Goal: Task Accomplishment & Management: Use online tool/utility

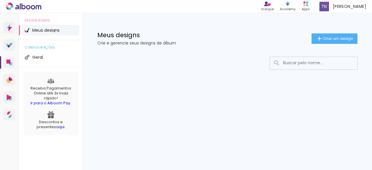
click at [322, 64] on input at bounding box center [321, 63] width 83 height 12
type input "a"
click at [340, 38] on span "Criar um design" at bounding box center [338, 39] width 30 height 4
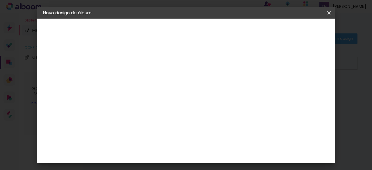
click at [138, 78] on input at bounding box center [138, 78] width 0 height 9
type input "Paula & [PERSON_NAME]"
type paper-input "Paula & [PERSON_NAME]"
click at [0, 0] on slot "Avançar" at bounding box center [0, 0] width 0 height 0
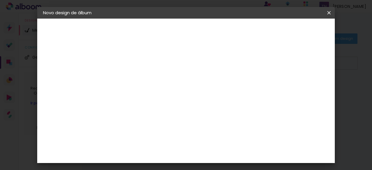
click at [155, 121] on div "ArtCollor" at bounding box center [144, 120] width 21 height 5
click at [161, 63] on div "Albumaster" at bounding box center [147, 64] width 27 height 5
click at [0, 0] on slot "Tamanho Livre" at bounding box center [0, 0] width 0 height 0
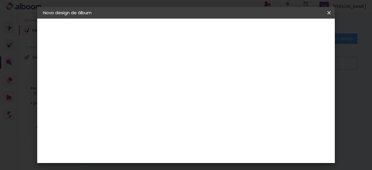
click at [237, 94] on paper-item "Tamanho Livre" at bounding box center [219, 88] width 56 height 13
click at [236, 109] on paper-listbox "Tamanho Livre Sugerir uma encadernadora" at bounding box center [219, 101] width 56 height 54
click at [247, 71] on h3 "Avançado" at bounding box center [219, 71] width 56 height 6
click at [144, 92] on input "[GEOGRAPHIC_DATA]" at bounding box center [151, 92] width 54 height 7
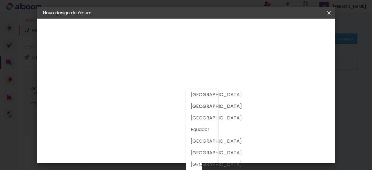
click at [151, 92] on input "[GEOGRAPHIC_DATA]" at bounding box center [151, 92] width 54 height 7
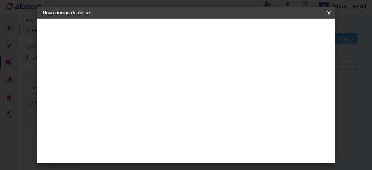
drag, startPoint x: 294, startPoint y: 57, endPoint x: 306, endPoint y: 66, distance: 15.7
click at [247, 66] on div "Avançado Tamanho Livre Sugerir uma encadernadora" at bounding box center [219, 93] width 56 height 74
click at [247, 71] on h3 "Avançado" at bounding box center [219, 71] width 56 height 6
click at [0, 0] on slot "Avançar" at bounding box center [0, 0] width 0 height 0
click at [129, 66] on input "2" at bounding box center [134, 66] width 20 height 7
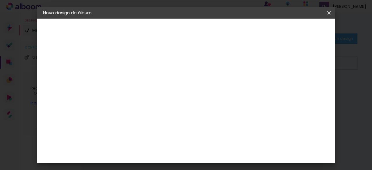
type input "5"
type input "15"
type paper-input "15"
click at [125, 88] on input "30" at bounding box center [119, 90] width 15 height 9
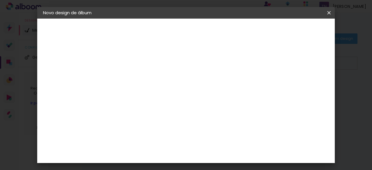
click at [126, 89] on input "30" at bounding box center [119, 90] width 15 height 9
type input "3"
type input "20"
type paper-input "20"
click at [301, 88] on input "5" at bounding box center [301, 88] width 10 height 9
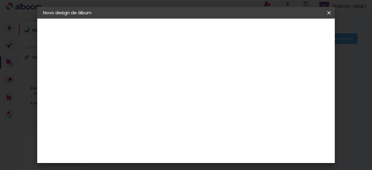
scroll to position [80, 0]
click at [225, 153] on input "60" at bounding box center [218, 152] width 15 height 9
type input "6"
type input "20"
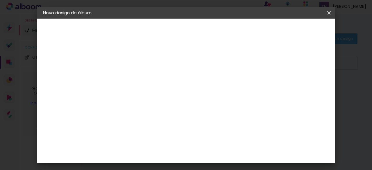
type paper-input "20"
click at [234, 19] on div "mm Mostrar sangria 10 cm cm cm mm A maioria das encadernadoras sugere 5mm de sa…" at bounding box center [173, 19] width 121 height 0
click at [201, 69] on span "10" at bounding box center [200, 69] width 8 height 9
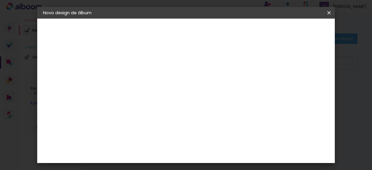
click at [164, 95] on div "cm" at bounding box center [167, 95] width 7 height 9
type input "2"
click at [180, 102] on span "10" at bounding box center [181, 100] width 8 height 9
click at [126, 125] on input at bounding box center [119, 125] width 15 height 9
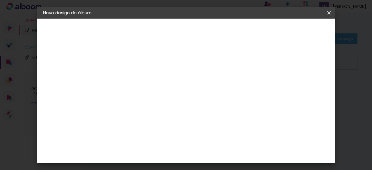
scroll to position [0, 0]
type input "20"
type paper-input "20"
click at [191, 68] on div at bounding box center [188, 66] width 5 height 5
type paper-checkbox "on"
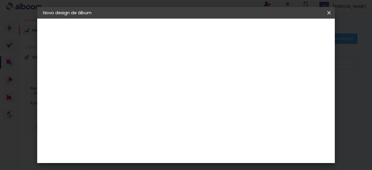
click at [131, 68] on input "15" at bounding box center [134, 66] width 20 height 7
type input "10"
type paper-input "10"
click at [198, 26] on paper-button "Voltar" at bounding box center [186, 31] width 24 height 10
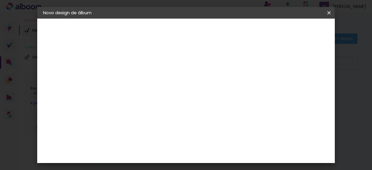
scroll to position [116, 0]
click at [146, 122] on div "ArtCollor" at bounding box center [144, 120] width 21 height 5
click at [0, 0] on slot "Avançar" at bounding box center [0, 0] width 0 height 0
click at [161, 97] on input "text" at bounding box center [149, 101] width 23 height 9
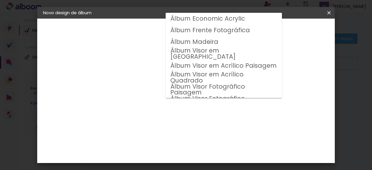
scroll to position [69, 0]
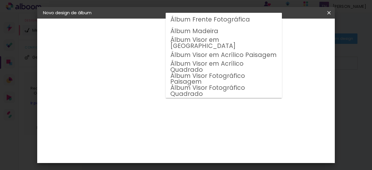
click at [129, 68] on div "Opções disponíveis Álbum Acrílico Álbum Acrylic Colors Álbum Clássico Álbum com…" at bounding box center [153, 43] width 80 height 49
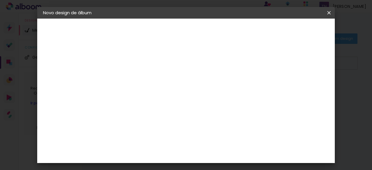
click at [0, 0] on slot "Voltar" at bounding box center [0, 0] width 0 height 0
click at [153, 82] on div "Álbum&Cia" at bounding box center [147, 79] width 26 height 5
drag, startPoint x: 309, startPoint y: 33, endPoint x: 298, endPoint y: 38, distance: 12.1
click at [0, 0] on slot "Avançar" at bounding box center [0, 0] width 0 height 0
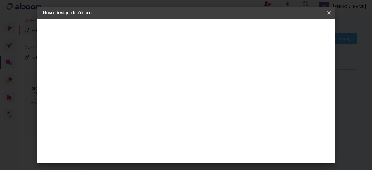
scroll to position [145, 0]
click at [199, 136] on span "25 × 25 cm" at bounding box center [188, 142] width 22 height 12
click at [0, 0] on slot "Avançar" at bounding box center [0, 0] width 0 height 0
click at [131, 62] on input "10" at bounding box center [134, 62] width 20 height 7
type input "15"
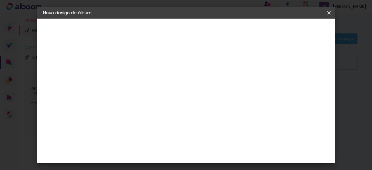
type paper-input "15"
click at [236, 88] on span "5" at bounding box center [234, 87] width 7 height 9
drag, startPoint x: 243, startPoint y: 88, endPoint x: 232, endPoint y: 85, distance: 11.0
click at [243, 88] on span "mm" at bounding box center [242, 87] width 9 height 9
click at [132, 64] on input "15" at bounding box center [134, 62] width 20 height 7
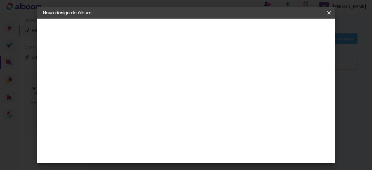
type input "1"
type input "20"
type paper-input "20"
click at [212, 33] on span "Iniciar design" at bounding box center [205, 33] width 13 height 8
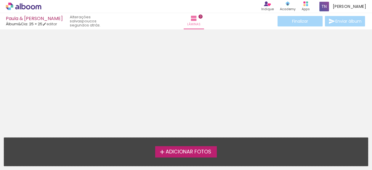
scroll to position [18, 0]
click at [188, 154] on span "Adicionar Fotos" at bounding box center [189, 152] width 46 height 5
click at [0, 0] on input "file" at bounding box center [0, 0] width 0 height 0
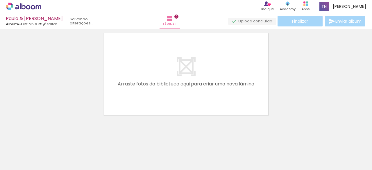
scroll to position [8, 0]
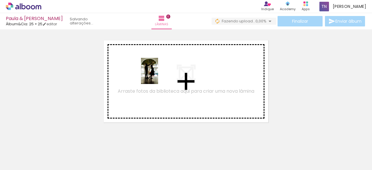
drag, startPoint x: 60, startPoint y: 150, endPoint x: 159, endPoint y: 75, distance: 124.0
click at [159, 75] on quentale-workspace at bounding box center [186, 85] width 372 height 170
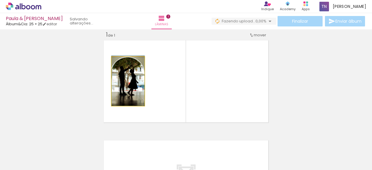
drag, startPoint x: 136, startPoint y: 95, endPoint x: 136, endPoint y: 86, distance: 9.9
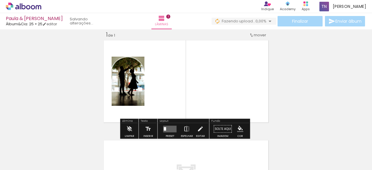
click at [18, 163] on span "Adicionar Fotos" at bounding box center [20, 162] width 17 height 6
click at [0, 0] on input "file" at bounding box center [0, 0] width 0 height 0
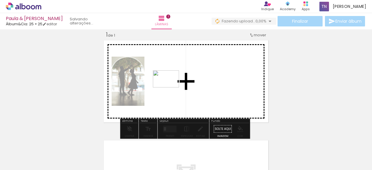
drag, startPoint x: 90, startPoint y: 148, endPoint x: 170, endPoint y: 88, distance: 100.3
click at [170, 88] on quentale-workspace at bounding box center [186, 85] width 372 height 170
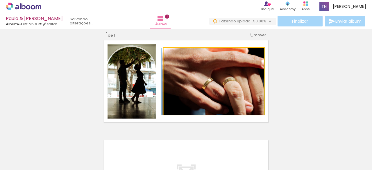
drag, startPoint x: 213, startPoint y: 84, endPoint x: 184, endPoint y: 84, distance: 28.2
drag, startPoint x: 261, startPoint y: 113, endPoint x: 249, endPoint y: 106, distance: 13.4
drag, startPoint x: 176, startPoint y: 55, endPoint x: 160, endPoint y: 55, distance: 16.3
type paper-slider "100"
click at [164, 55] on quentale-photo at bounding box center [214, 81] width 100 height 67
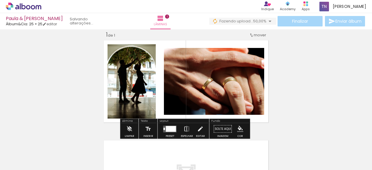
click at [282, 79] on div "Inserir lâmina 1 de 1" at bounding box center [186, 124] width 372 height 200
click at [279, 83] on div "Inserir lâmina 1 de 1" at bounding box center [186, 124] width 372 height 200
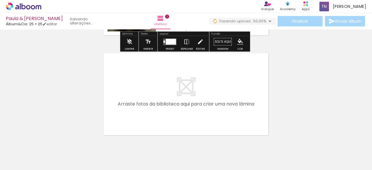
scroll to position [118, 0]
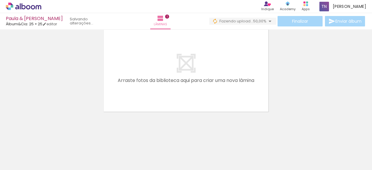
click at [19, 164] on span "Adicionar Fotos" at bounding box center [20, 162] width 17 height 6
click at [0, 0] on input "file" at bounding box center [0, 0] width 0 height 0
drag, startPoint x: 127, startPoint y: 150, endPoint x: 153, endPoint y: 82, distance: 72.6
click at [153, 82] on quentale-workspace at bounding box center [186, 85] width 372 height 170
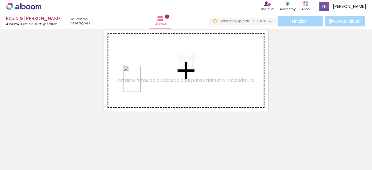
drag, startPoint x: 127, startPoint y: 144, endPoint x: 141, endPoint y: 83, distance: 62.6
click at [141, 83] on quentale-workspace at bounding box center [186, 85] width 372 height 170
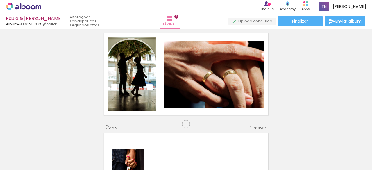
scroll to position [44, 0]
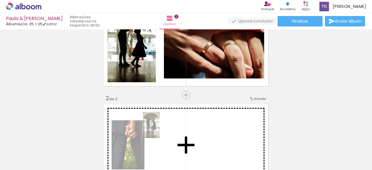
drag, startPoint x: 60, startPoint y: 152, endPoint x: 160, endPoint y: 129, distance: 103.0
click at [160, 129] on quentale-workspace at bounding box center [186, 85] width 372 height 170
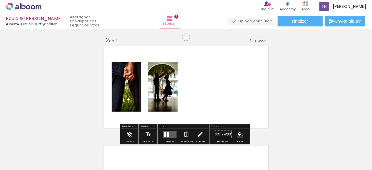
scroll to position [131, 0]
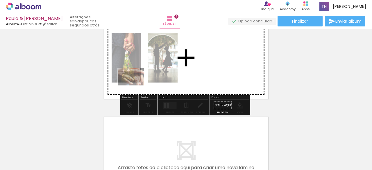
drag, startPoint x: 96, startPoint y: 151, endPoint x: 135, endPoint y: 86, distance: 76.2
click at [135, 86] on quentale-workspace at bounding box center [186, 85] width 372 height 170
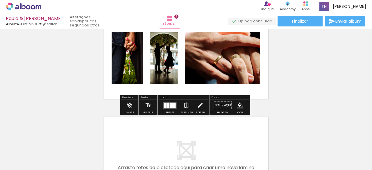
scroll to position [102, 0]
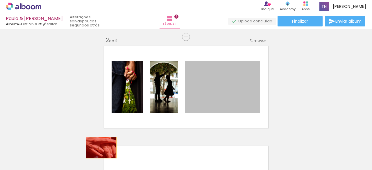
drag, startPoint x: 205, startPoint y: 87, endPoint x: 125, endPoint y: 147, distance: 100.4
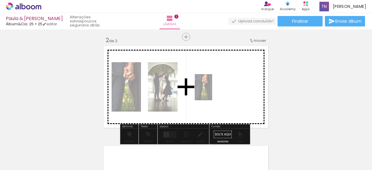
drag, startPoint x: 127, startPoint y: 149, endPoint x: 212, endPoint y: 92, distance: 102.7
click at [212, 92] on quentale-workspace at bounding box center [186, 85] width 372 height 170
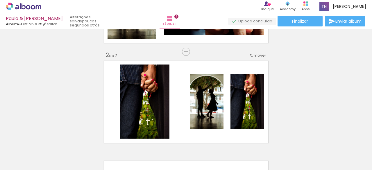
scroll to position [116, 0]
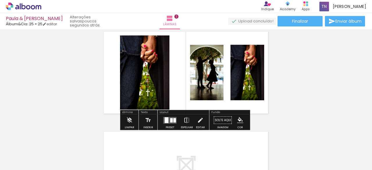
click at [166, 120] on div at bounding box center [167, 120] width 4 height 6
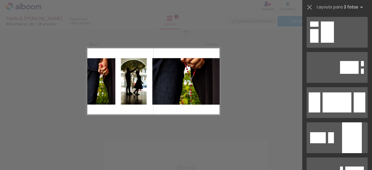
scroll to position [2095, 0]
